Goal: Task Accomplishment & Management: Use online tool/utility

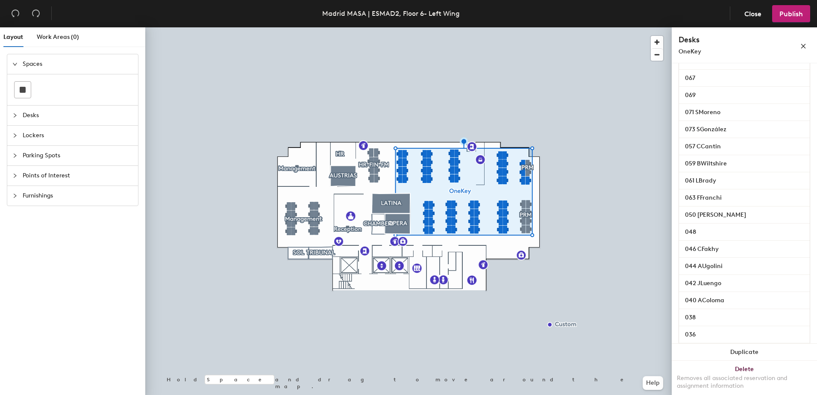
scroll to position [312, 0]
click at [701, 230] on input "048" at bounding box center [744, 224] width 127 height 12
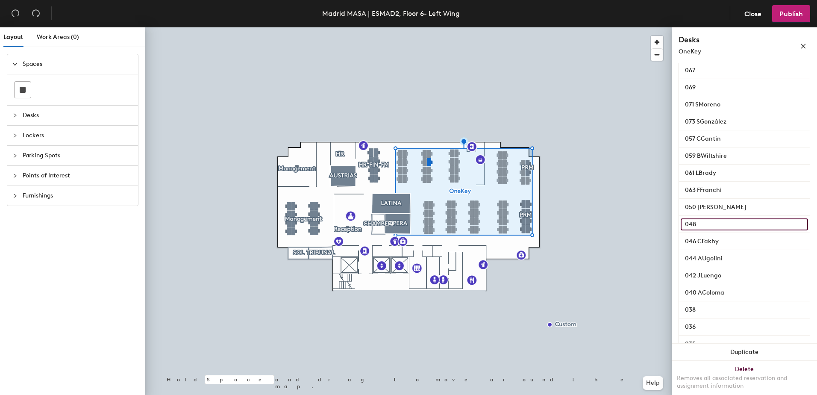
click at [701, 230] on input "048" at bounding box center [744, 224] width 127 height 12
paste input "Buenos días, Tenemos la incorporación de siete trabajadores la semana que viene…"
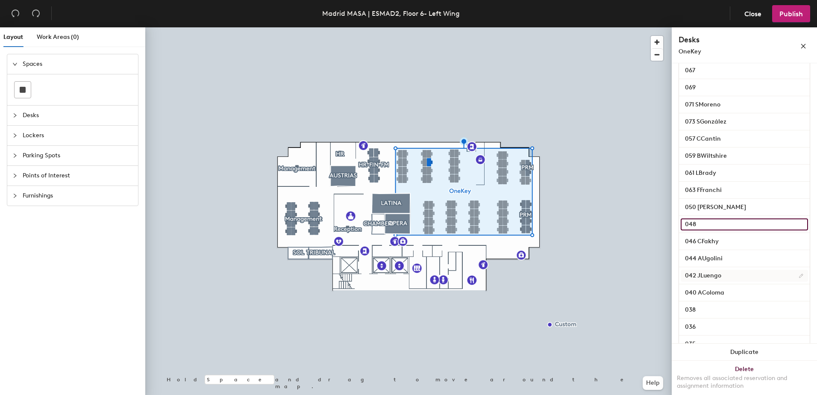
paste input "Pasquale Calluso"
type input "048 Pasquale Calluso"
click at [785, 13] on span "Publish" at bounding box center [792, 14] width 24 height 8
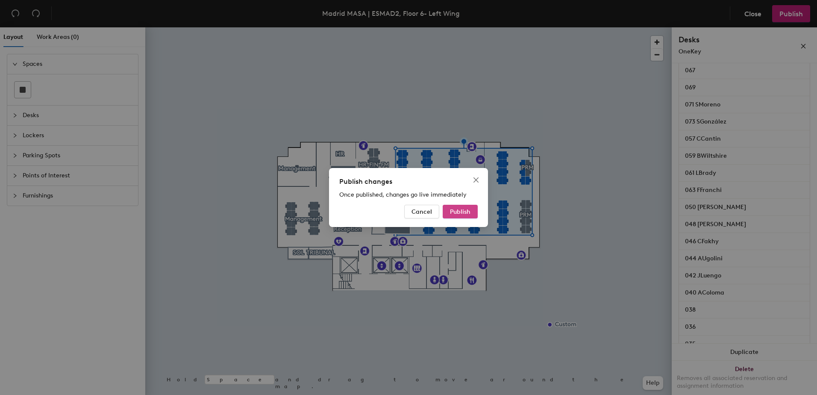
click at [464, 211] on span "Publish" at bounding box center [460, 211] width 21 height 7
